Goal: Transaction & Acquisition: Purchase product/service

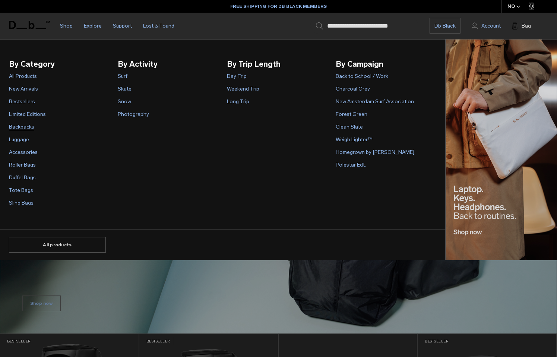
click at [27, 129] on link "Backpacks" at bounding box center [21, 127] width 25 height 8
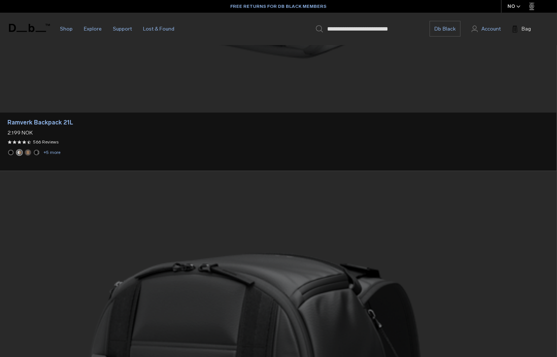
scroll to position [2235, 0]
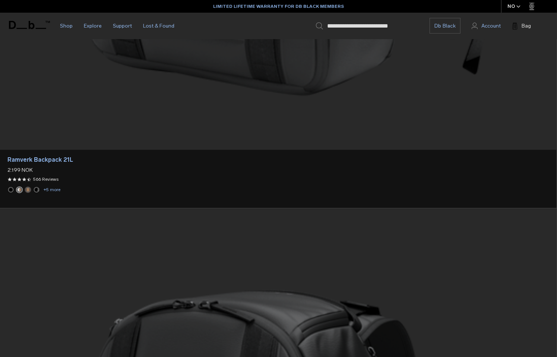
scroll to position [1064, 0]
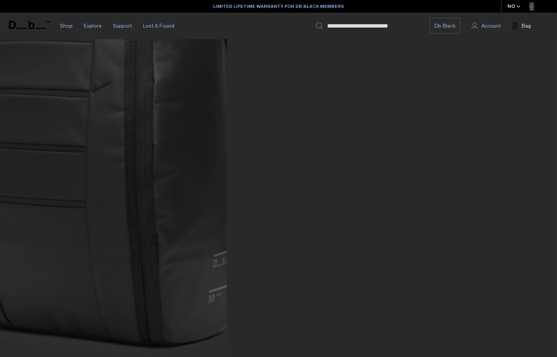
click at [339, 28] on input "Search for Bags, Luggage..." at bounding box center [372, 26] width 91 height 16
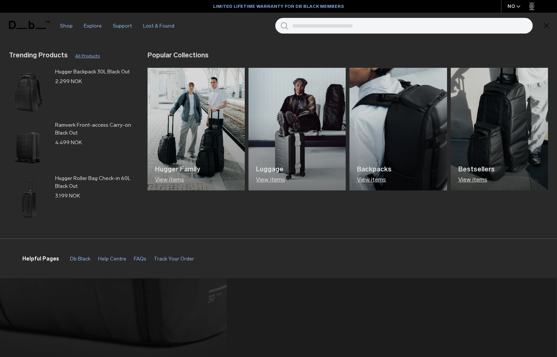
click at [338, 21] on input "Search for Bags, Luggage..." at bounding box center [412, 26] width 241 height 16
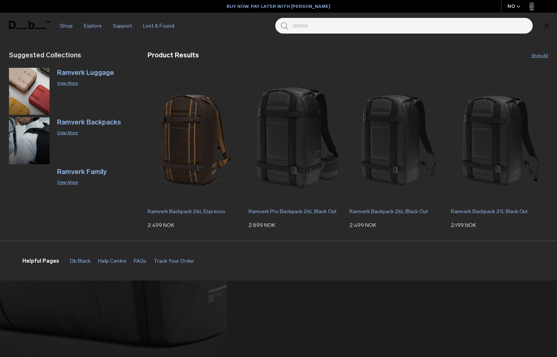
type input "*******"
click at [281, 22] on button "Search" at bounding box center [285, 26] width 8 height 8
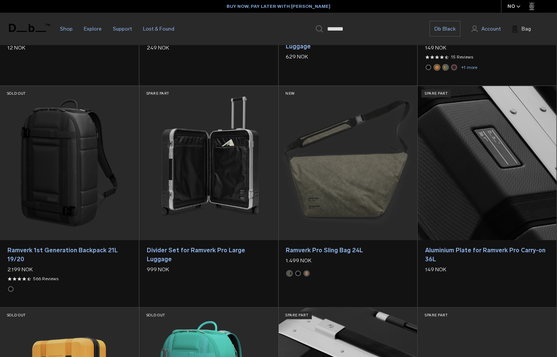
scroll to position [3874, 0]
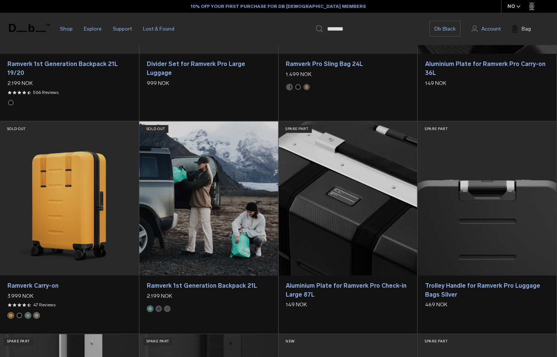
click at [204, 186] on link "Ramverk 1st Generation Backpack 21L" at bounding box center [208, 198] width 139 height 154
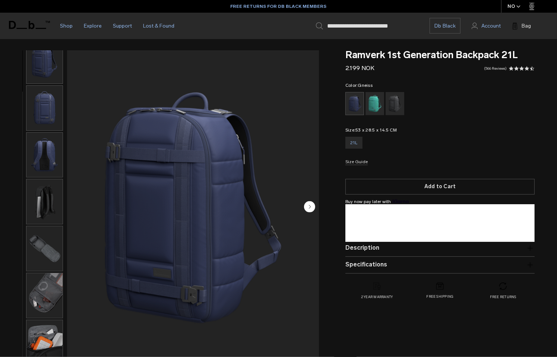
click at [392, 103] on div "Gneiss" at bounding box center [395, 103] width 19 height 23
